Goal: Task Accomplishment & Management: Use online tool/utility

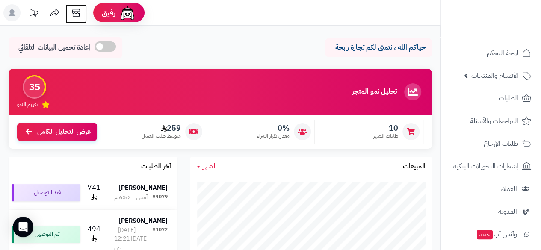
click at [77, 17] on icon at bounding box center [76, 12] width 17 height 17
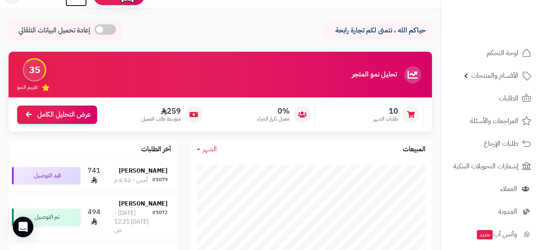
scroll to position [34, 0]
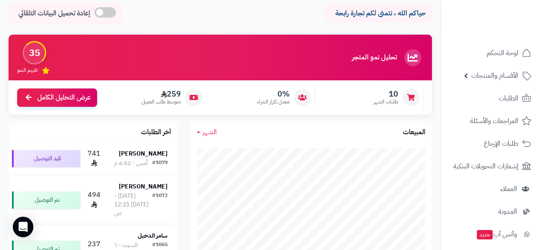
click at [174, 118] on div "تحليل نمو المتجر مرحلة النمو 35 تقييم النمو 10 طلبات الشهر 0% معدل تكرار الشراء…" at bounding box center [220, 79] width 436 height 89
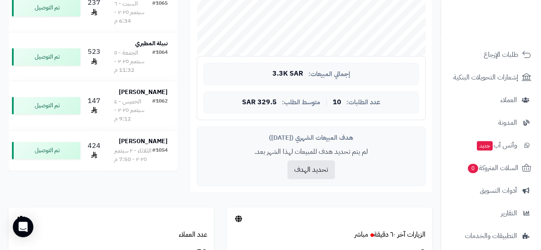
scroll to position [87, 0]
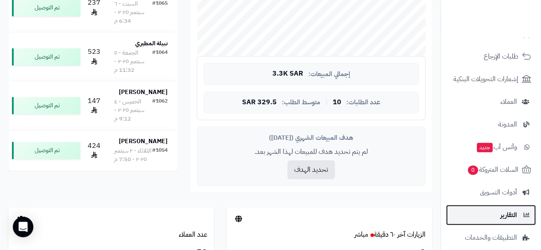
click at [506, 213] on span "التقارير" at bounding box center [508, 215] width 17 height 12
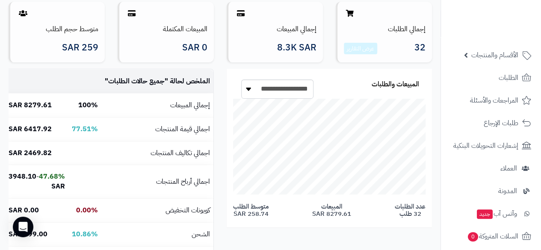
scroll to position [91, 0]
